Goal: Information Seeking & Learning: Learn about a topic

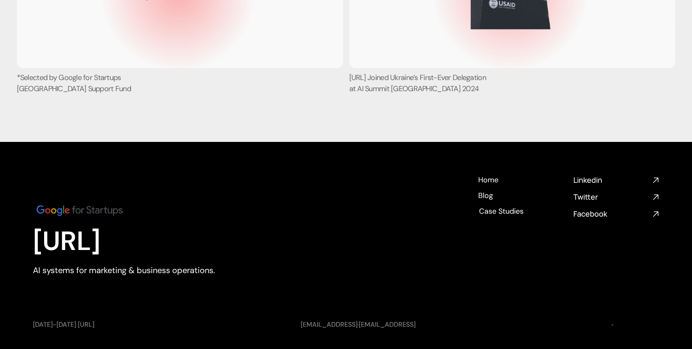
scroll to position [3278, 0]
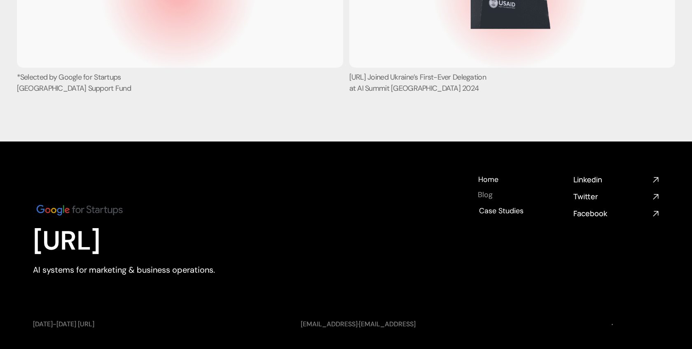
click at [488, 200] on h4 "Blog" at bounding box center [485, 195] width 15 height 10
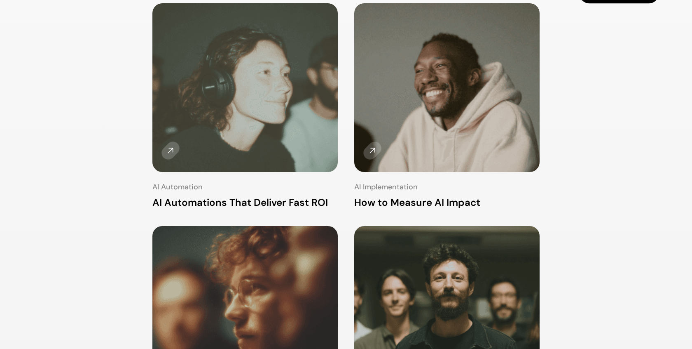
scroll to position [42, 0]
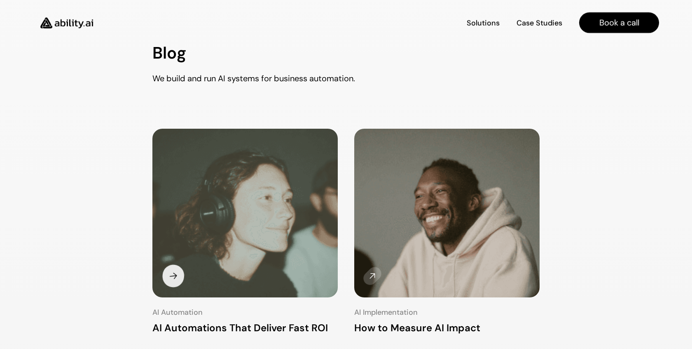
click at [225, 204] on img at bounding box center [245, 213] width 195 height 177
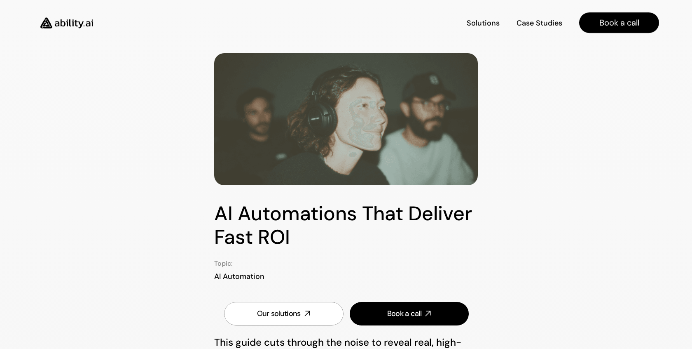
click at [90, 15] on img at bounding box center [67, 23] width 68 height 26
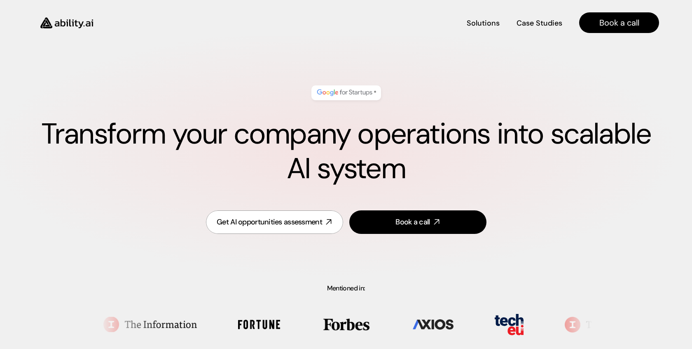
click at [85, 21] on img at bounding box center [67, 23] width 68 height 26
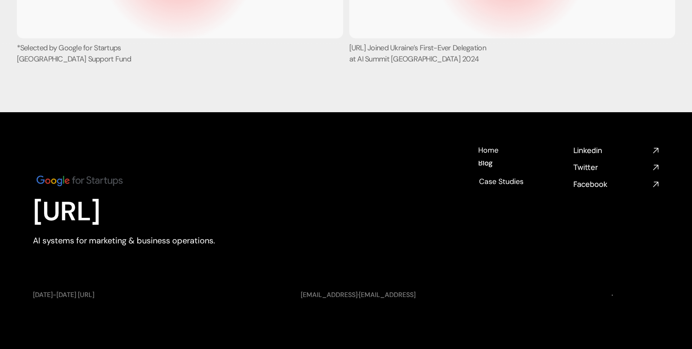
scroll to position [3332, 0]
click at [488, 165] on h4 "Blog" at bounding box center [485, 168] width 15 height 10
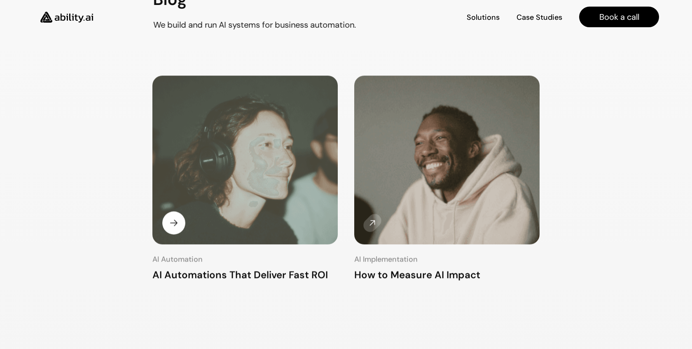
scroll to position [116, 0]
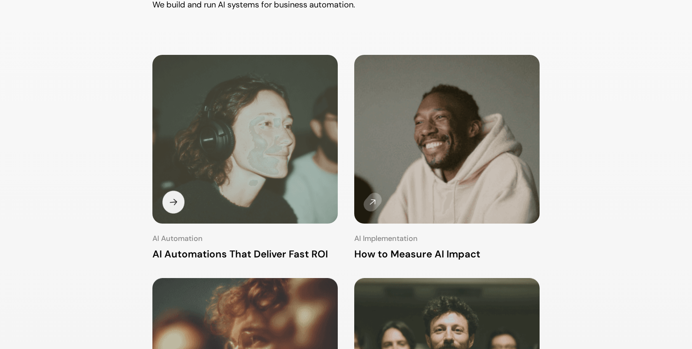
click at [276, 159] on img at bounding box center [245, 140] width 195 height 178
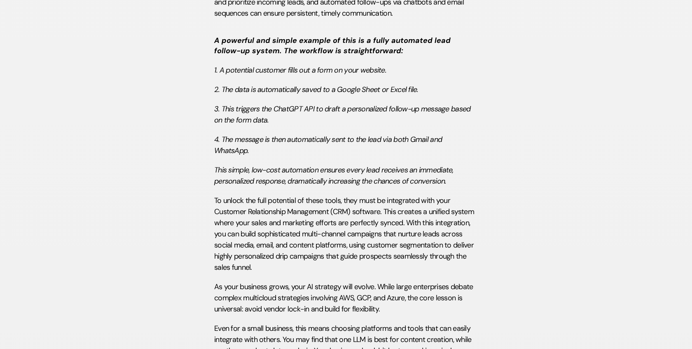
scroll to position [1831, 0]
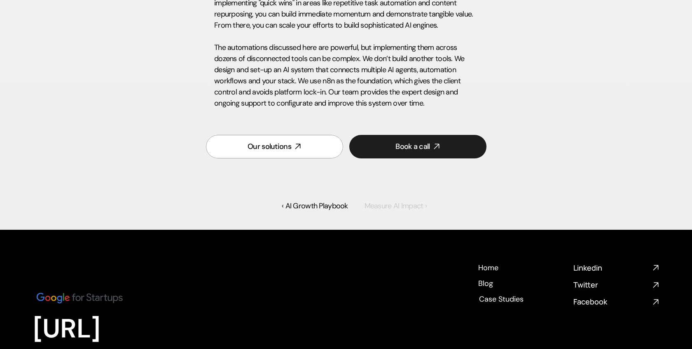
click at [398, 207] on link "Measure AI Impact ›" at bounding box center [396, 206] width 62 height 10
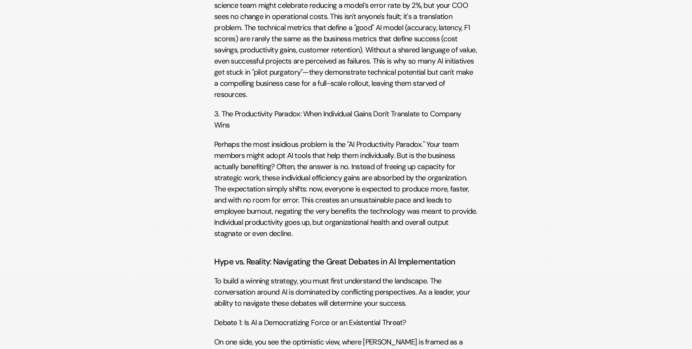
scroll to position [733, 0]
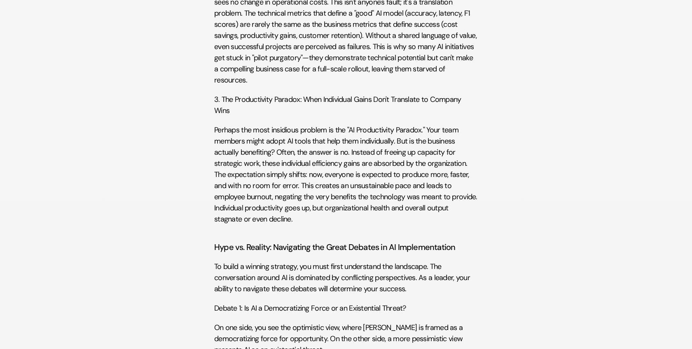
drag, startPoint x: 308, startPoint y: 176, endPoint x: 299, endPoint y: 184, distance: 12.0
click at [299, 184] on p "Perhaps the most insidious problem is the "AI Productivity Paradox." Your team …" at bounding box center [346, 174] width 264 height 100
click at [298, 185] on p "Perhaps the most insidious problem is the "AI Productivity Paradox." Your team …" at bounding box center [346, 174] width 264 height 100
drag, startPoint x: 308, startPoint y: 175, endPoint x: 299, endPoint y: 185, distance: 13.7
click at [299, 185] on p "Perhaps the most insidious problem is the "AI Productivity Paradox." Your team …" at bounding box center [346, 174] width 264 height 100
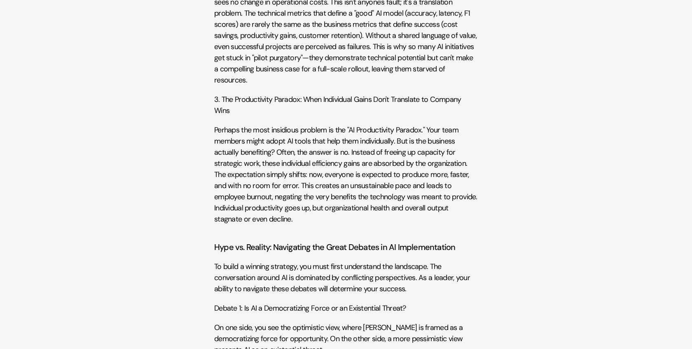
copy p "now, everyone is expected to produce more, faster, and with no room for error."
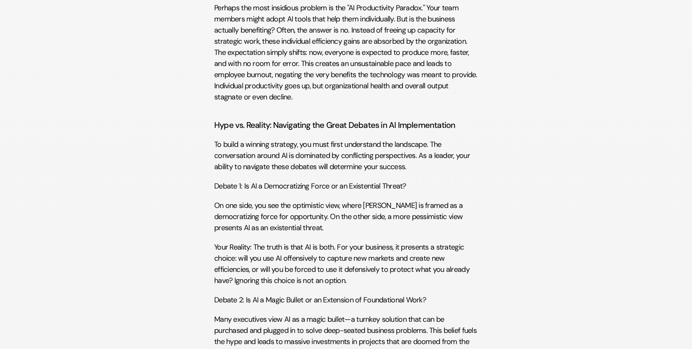
click at [357, 176] on div "The Great Disconnect: Why Your Current AI Measurement Fails Before we can build…" at bounding box center [346, 112] width 264 height 892
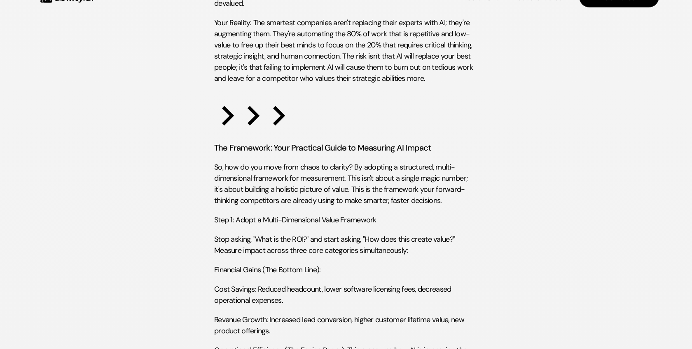
scroll to position [1330, 0]
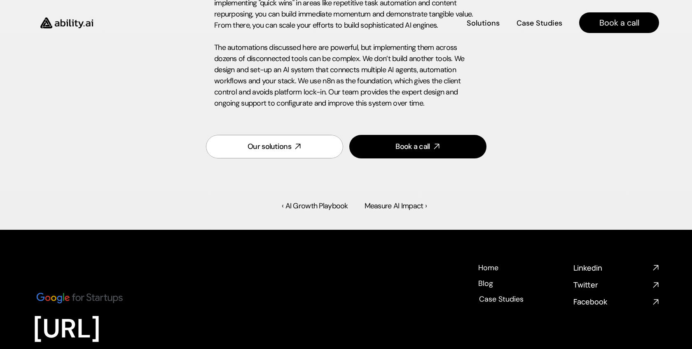
scroll to position [1436, 0]
